Goal: Task Accomplishment & Management: Complete application form

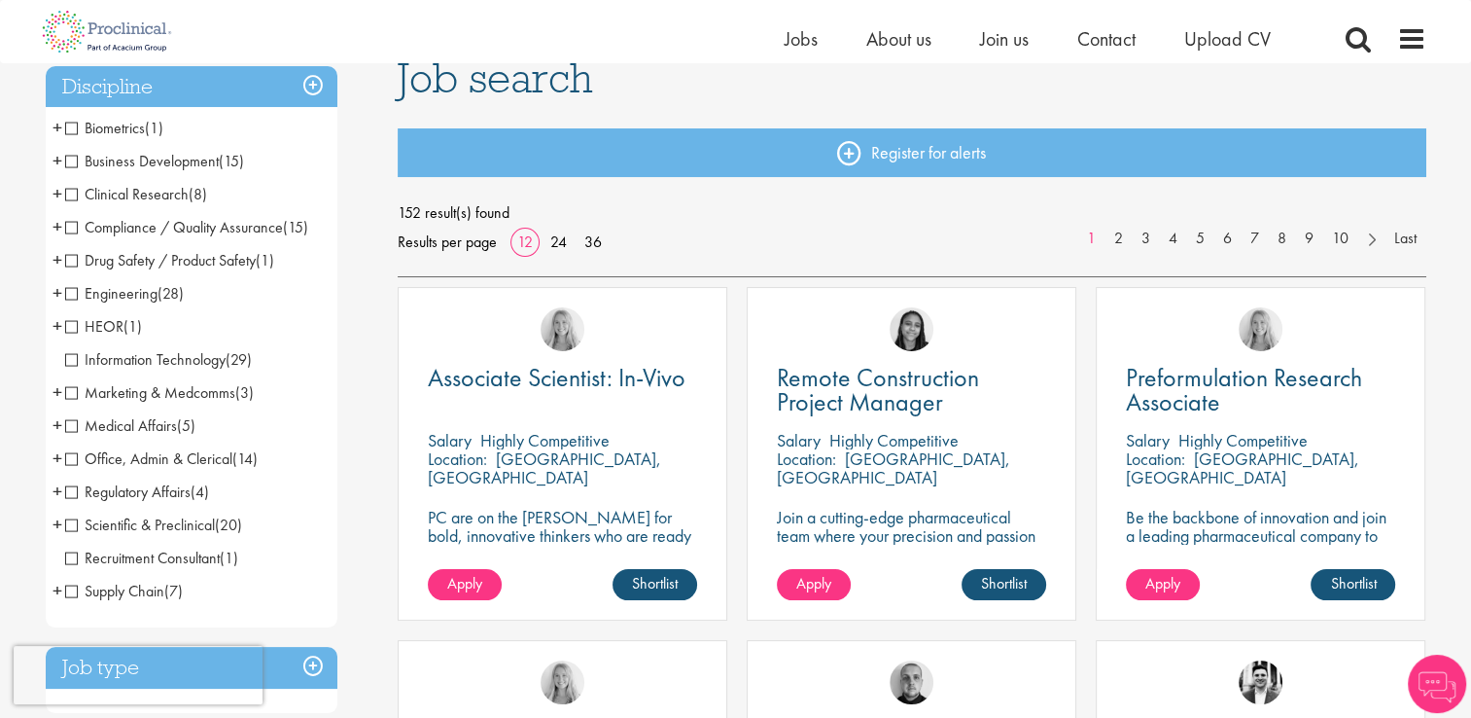
click at [71, 224] on span "Compliance / Quality Assurance" at bounding box center [174, 227] width 218 height 20
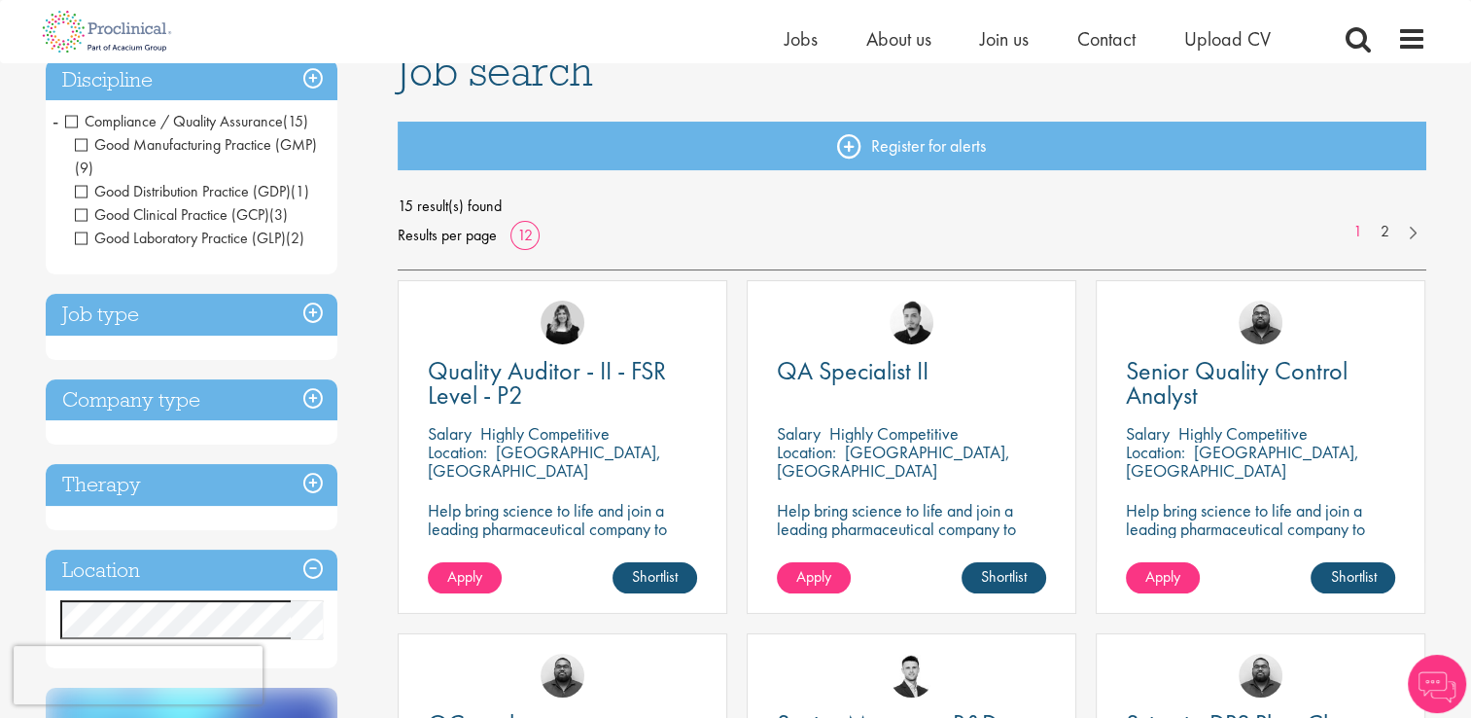
scroll to position [159, 0]
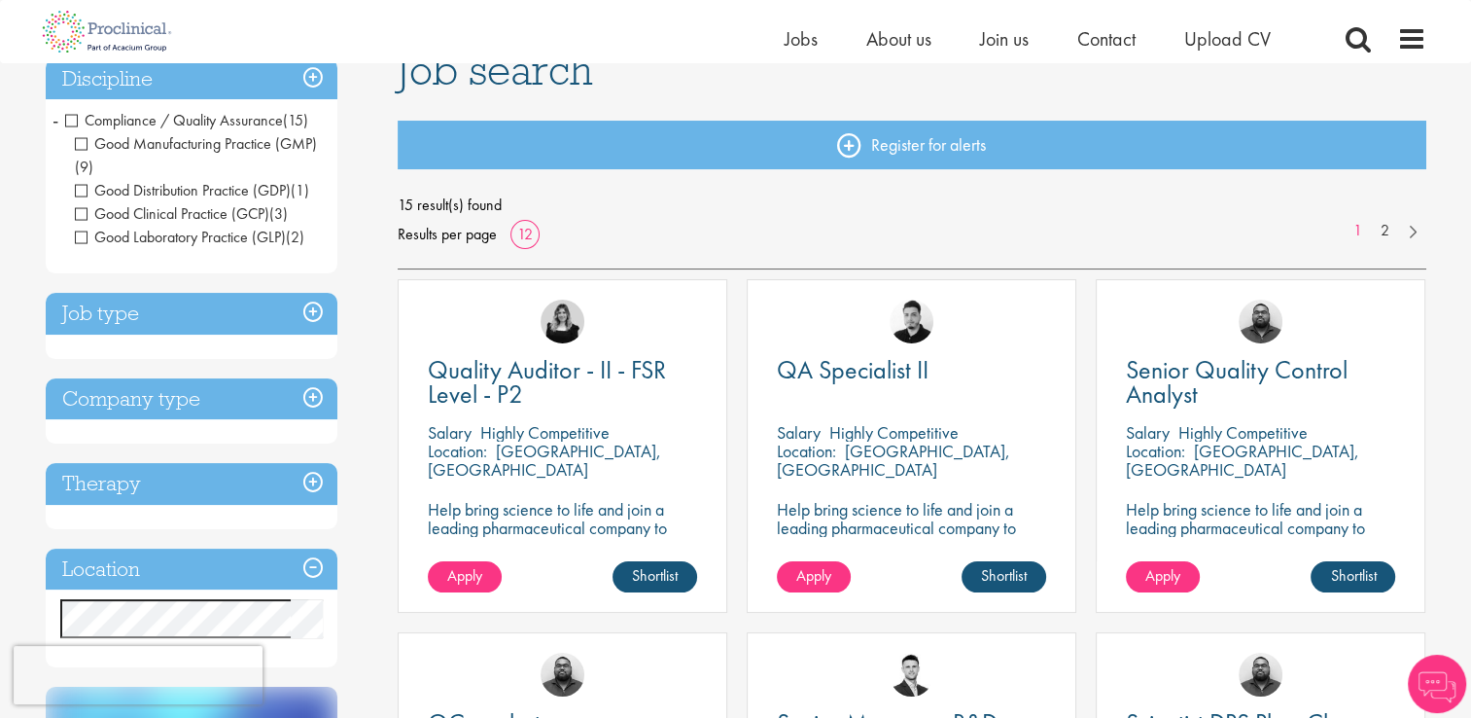
click at [309, 309] on h3 "Job type" at bounding box center [192, 314] width 292 height 42
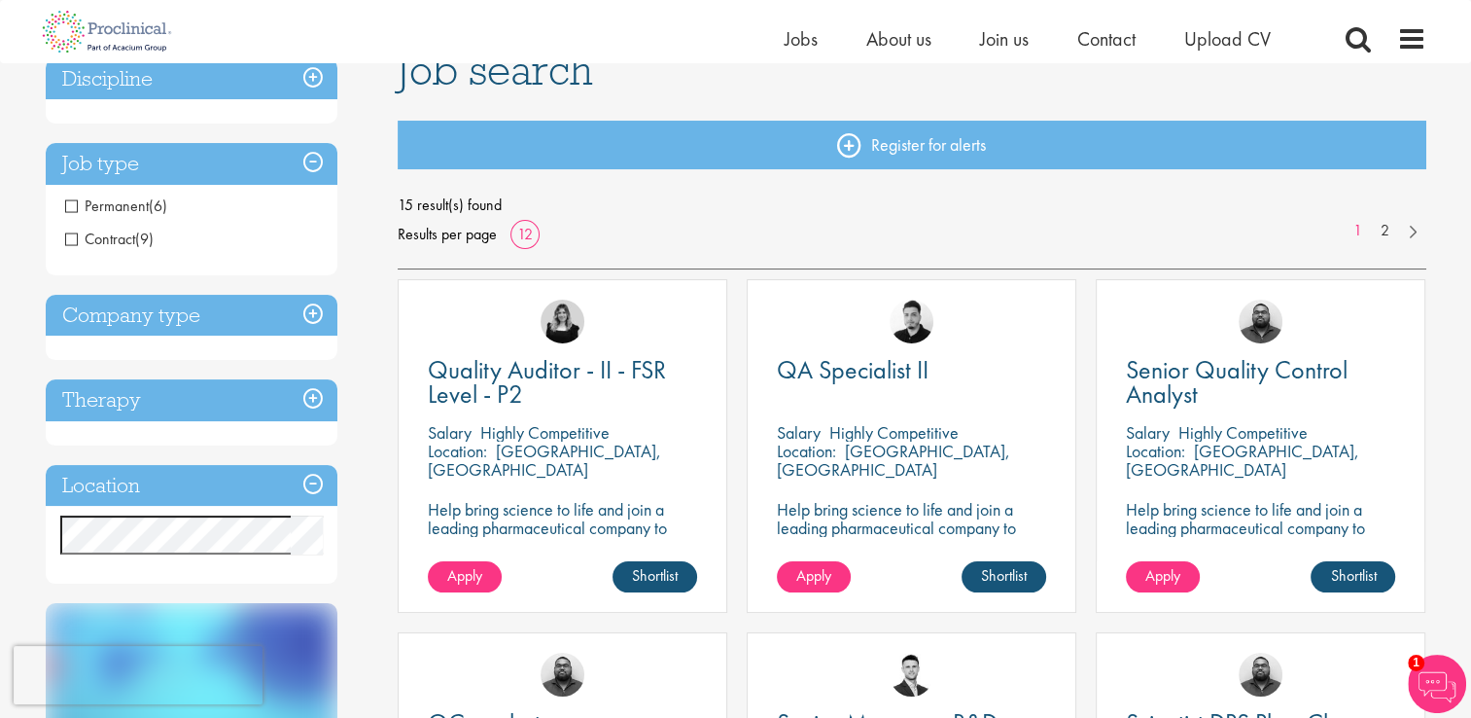
click at [67, 204] on span "Permanent" at bounding box center [107, 205] width 84 height 20
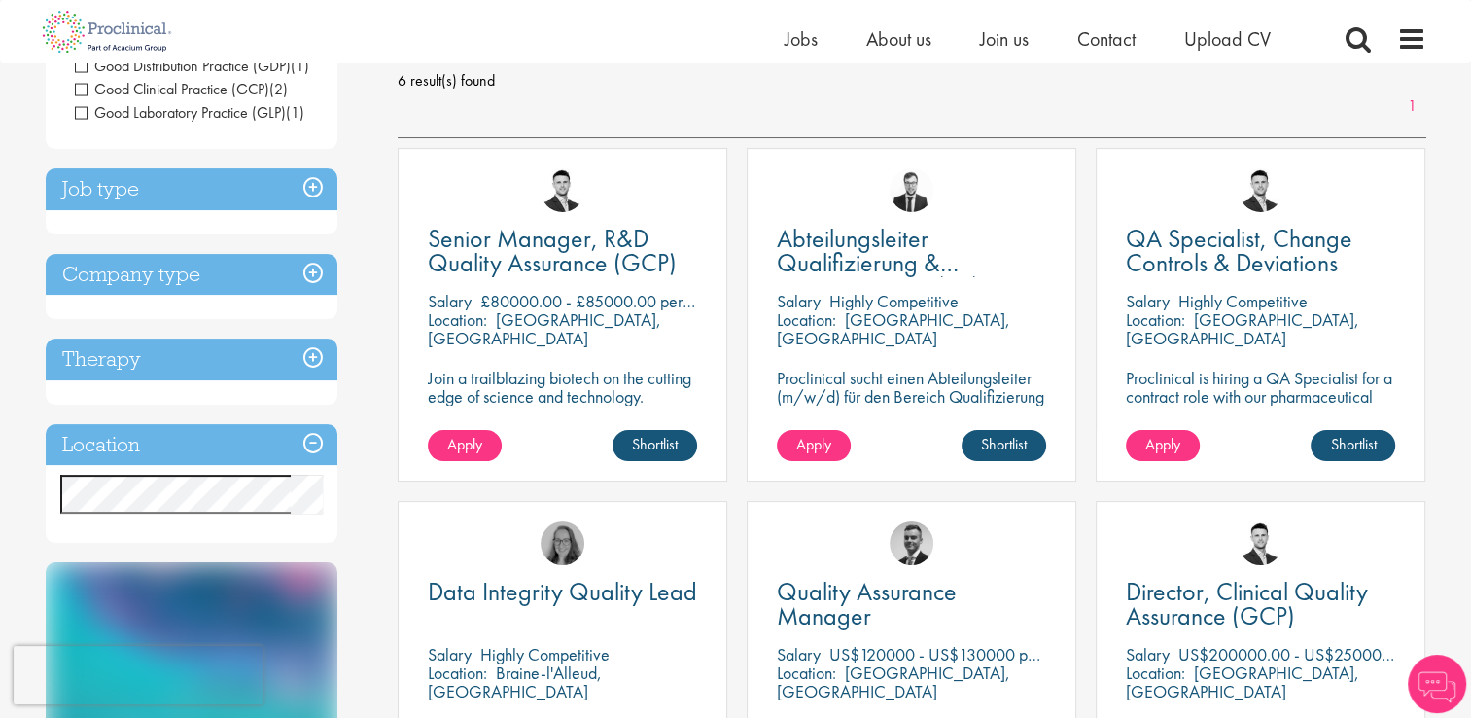
click at [323, 274] on h3 "Company type" at bounding box center [192, 275] width 292 height 42
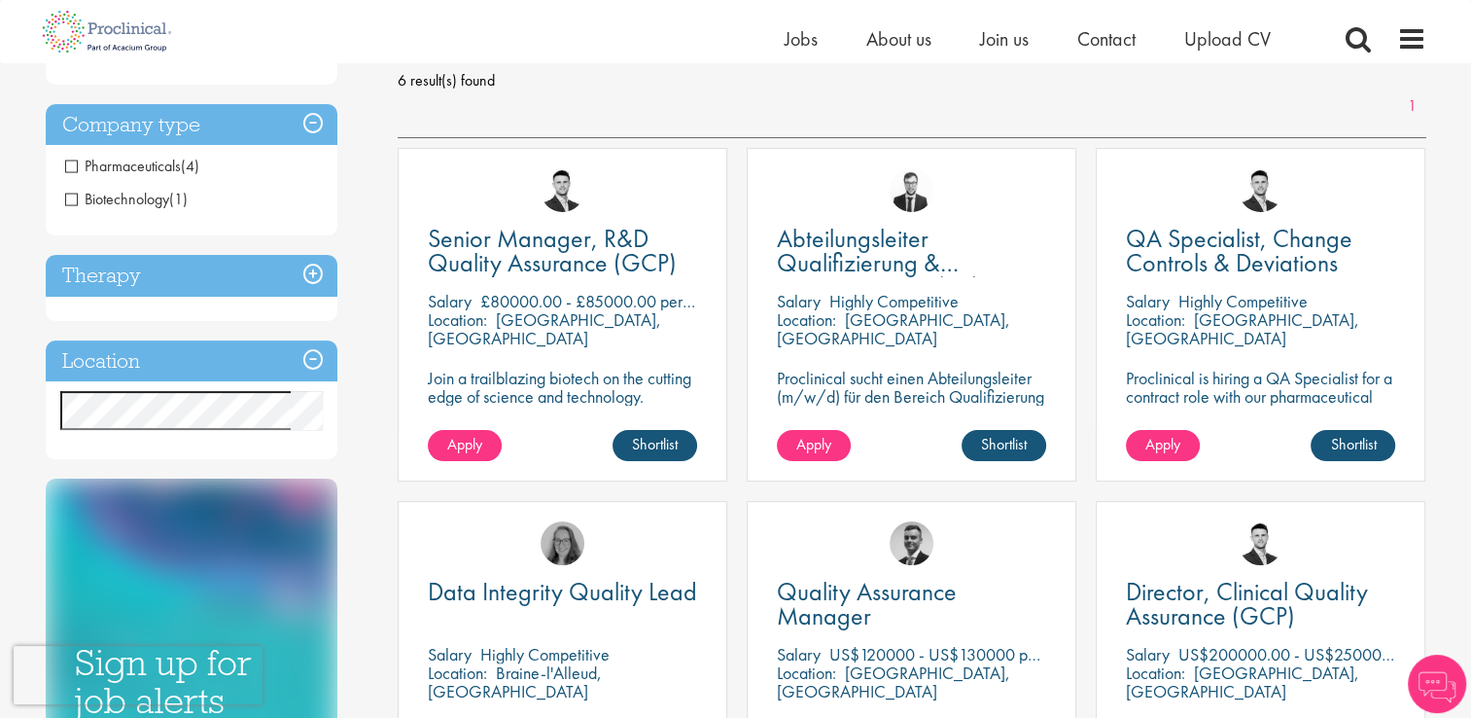
click at [307, 274] on h3 "Therapy" at bounding box center [192, 276] width 292 height 42
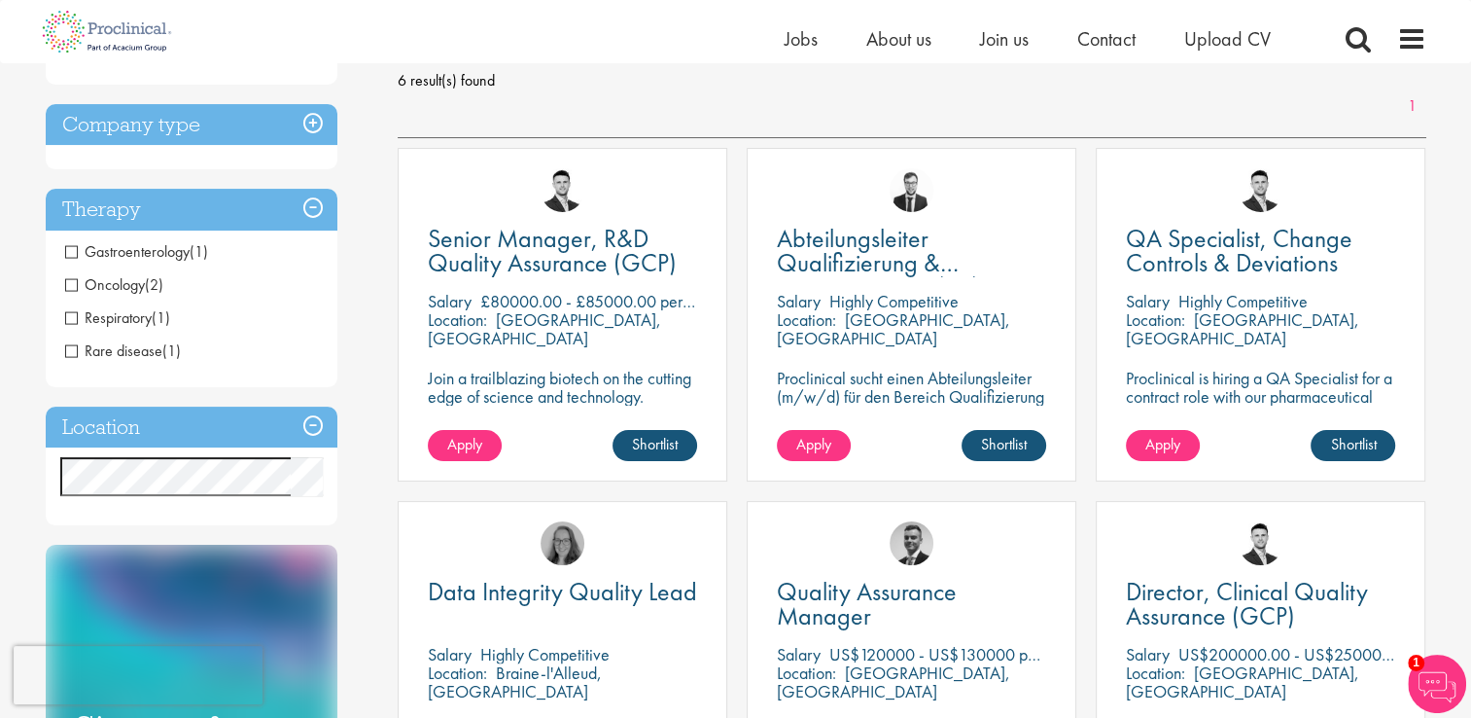
click at [316, 425] on h3 "Location" at bounding box center [192, 427] width 292 height 42
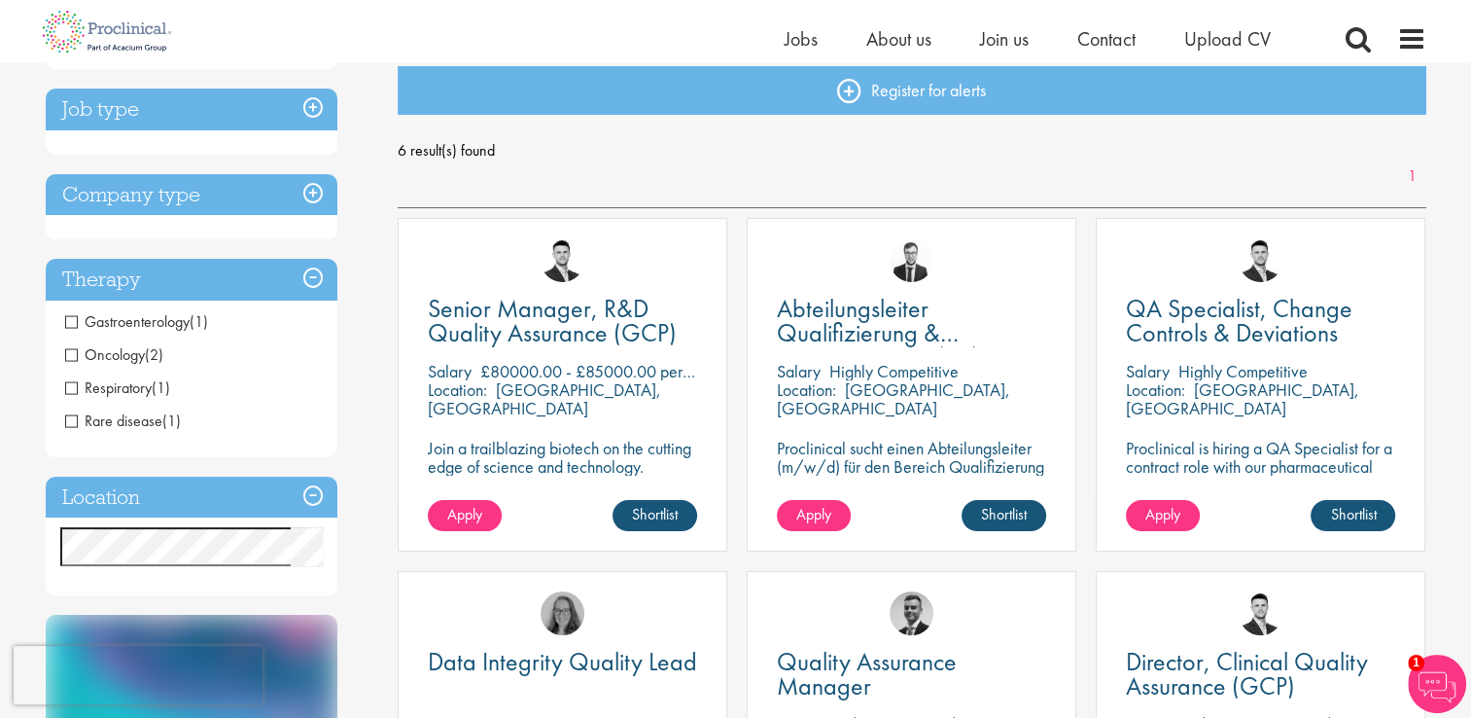
scroll to position [209, 0]
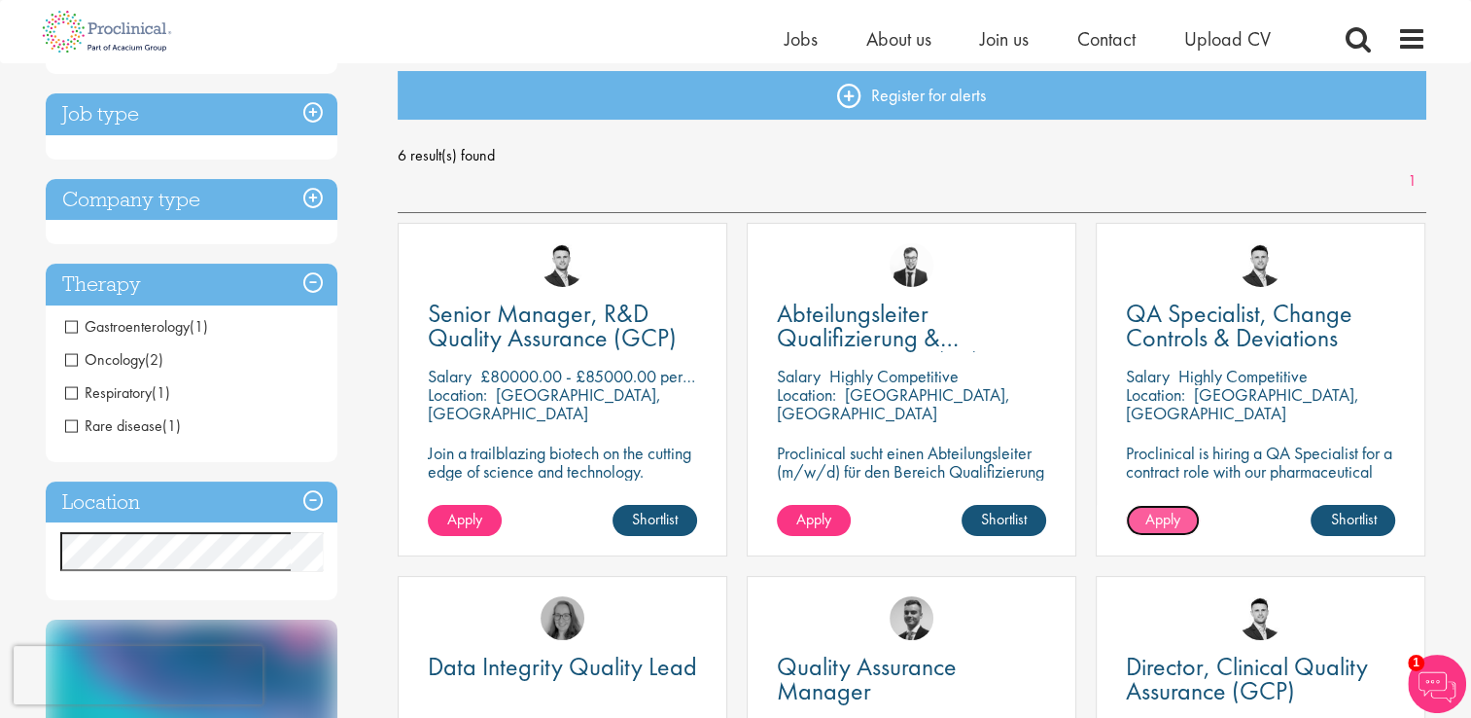
click at [1166, 520] on span "Apply" at bounding box center [1162, 519] width 35 height 20
